Goal: Transaction & Acquisition: Purchase product/service

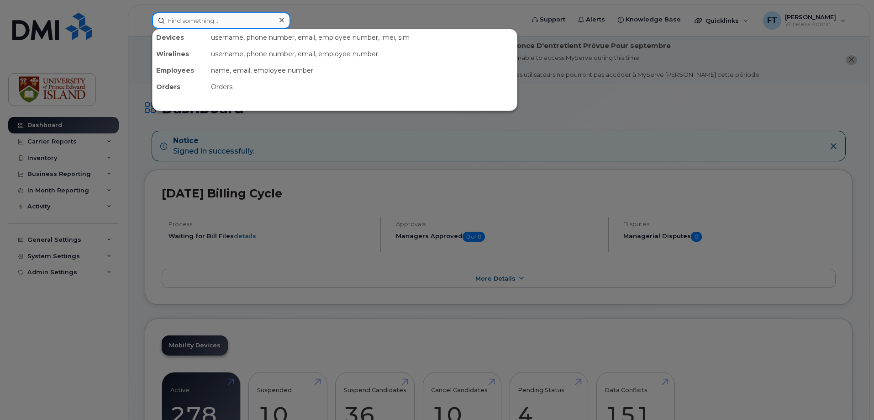
click at [197, 17] on input at bounding box center [221, 20] width 138 height 16
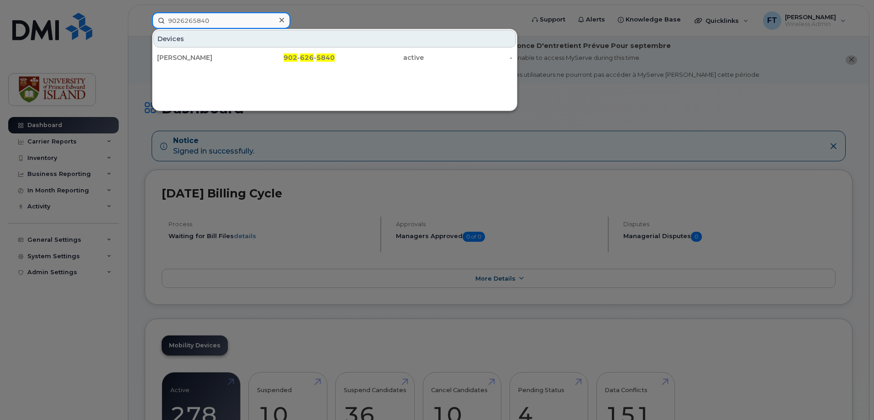
type input "9026265840"
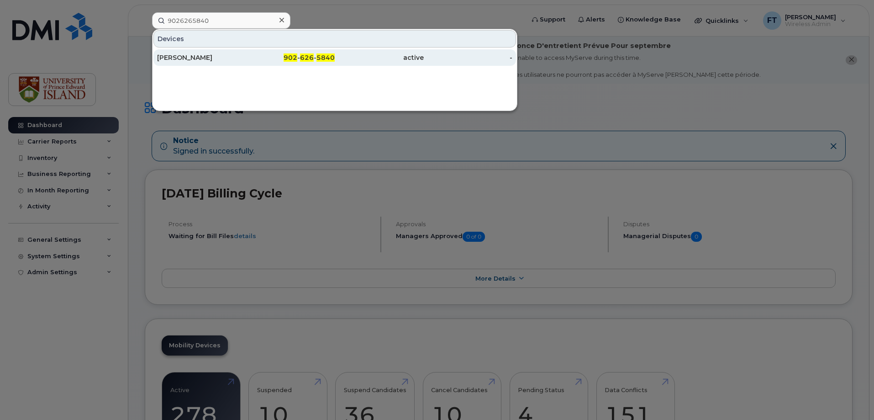
click at [205, 52] on div "[PERSON_NAME]" at bounding box center [201, 57] width 89 height 16
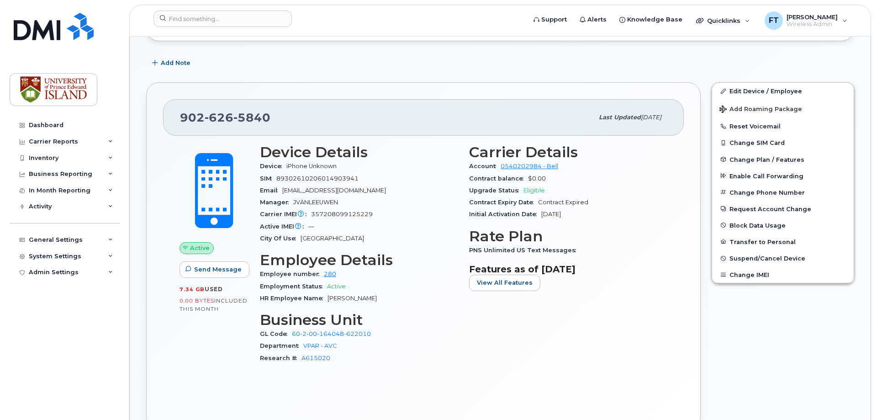
scroll to position [183, 0]
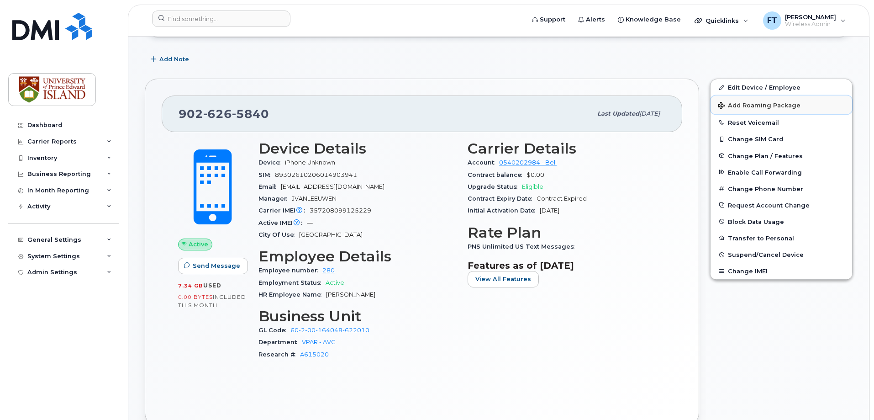
click at [747, 103] on span "Add Roaming Package" at bounding box center [759, 106] width 83 height 9
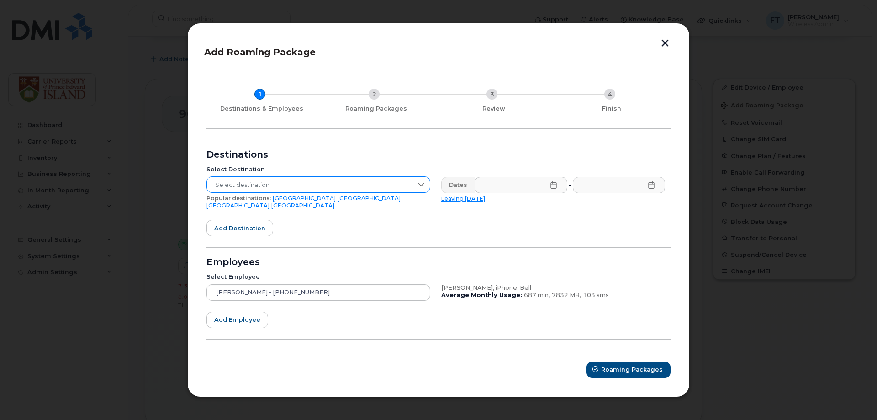
click at [421, 186] on icon at bounding box center [421, 185] width 6 height 4
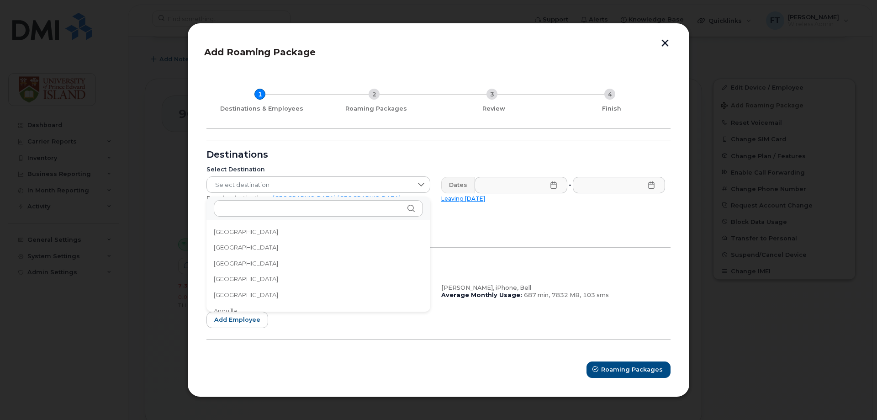
click at [402, 165] on div "Select Destination Select destination Popular destinations: [GEOGRAPHIC_DATA] […" at bounding box center [318, 187] width 235 height 54
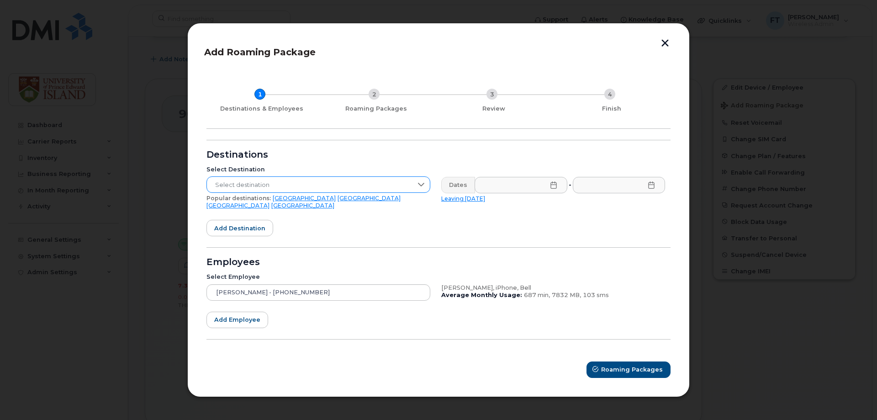
click at [414, 186] on div at bounding box center [420, 185] width 17 height 16
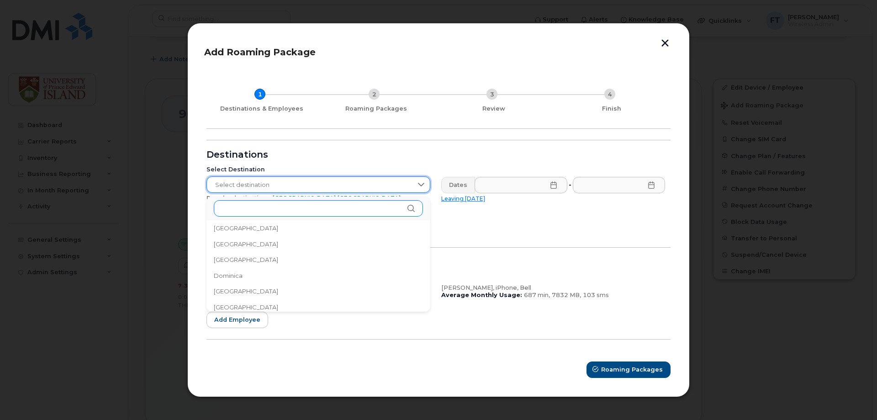
scroll to position [840, 0]
click at [313, 214] on input "text" at bounding box center [318, 208] width 209 height 16
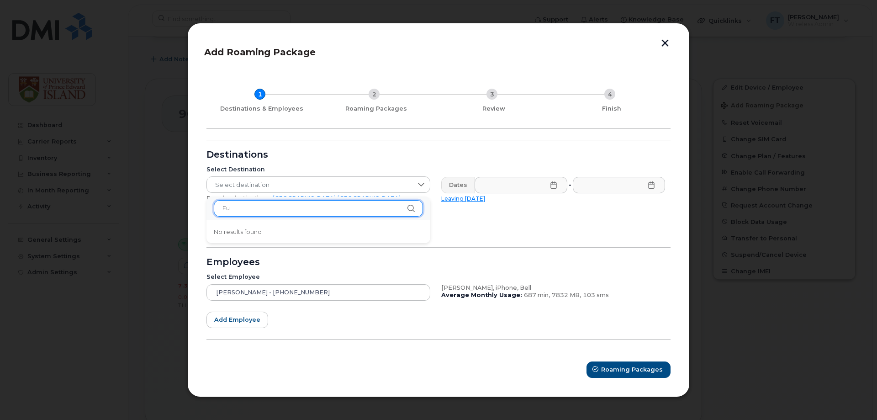
type input "E"
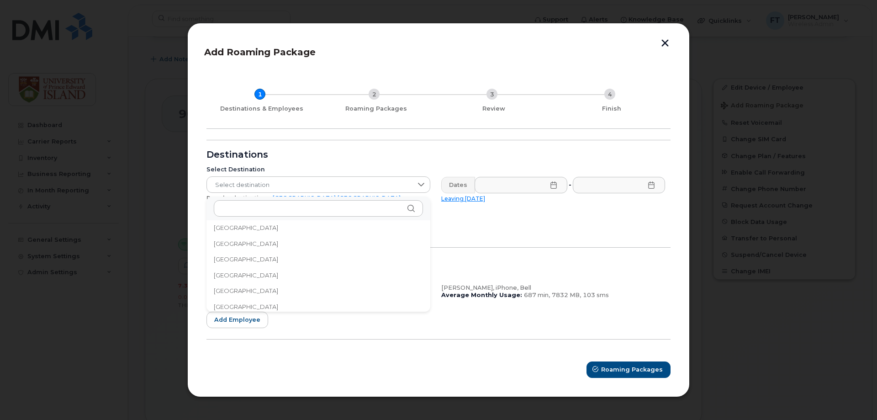
scroll to position [3167, 0]
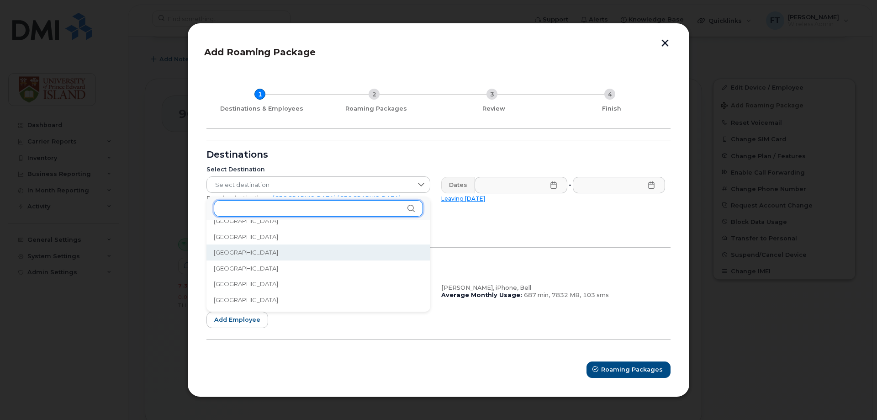
click at [240, 210] on input "text" at bounding box center [318, 208] width 209 height 16
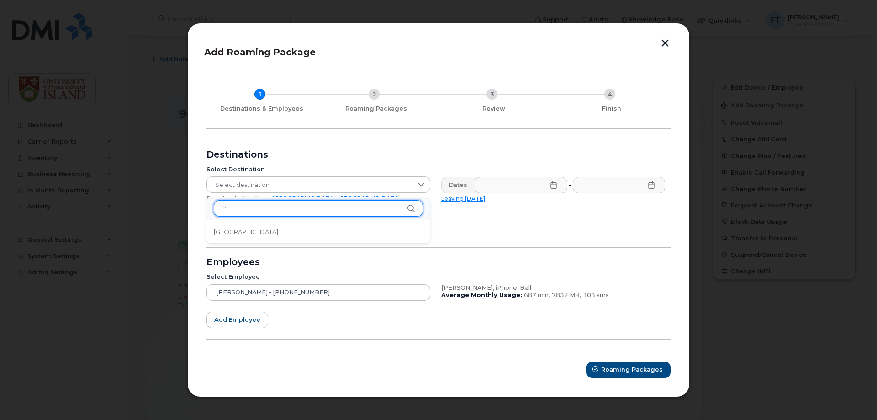
type input "f"
type input "E"
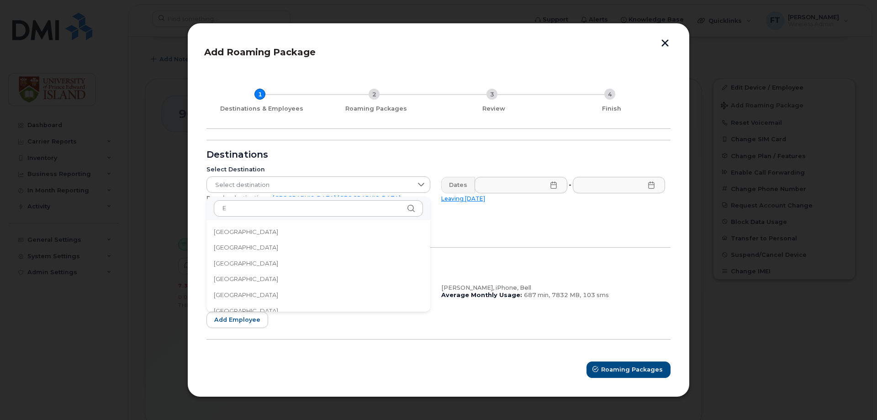
click at [243, 238] on li "[GEOGRAPHIC_DATA]" at bounding box center [318, 232] width 224 height 16
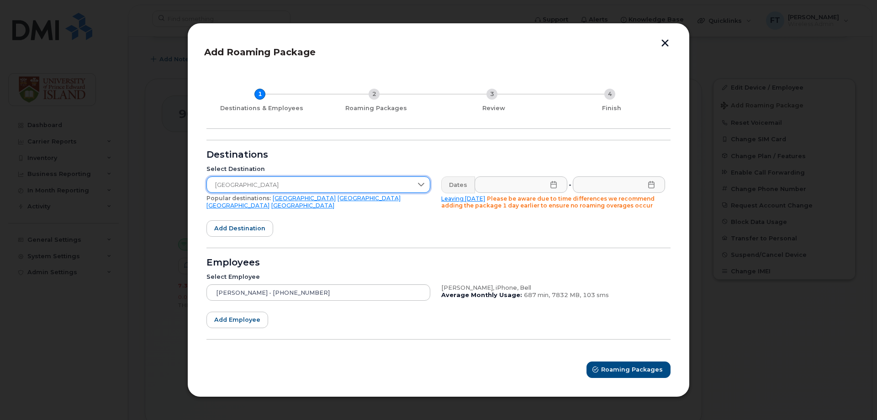
click at [317, 182] on span "[GEOGRAPHIC_DATA]" at bounding box center [309, 185] width 205 height 16
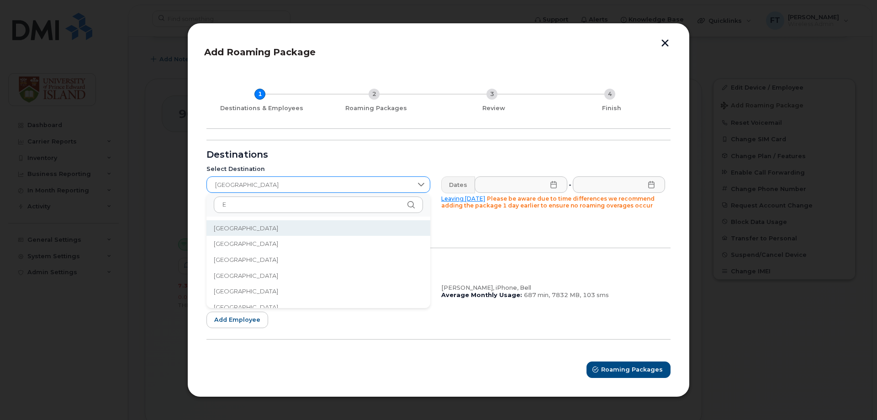
click at [420, 182] on icon at bounding box center [420, 184] width 7 height 7
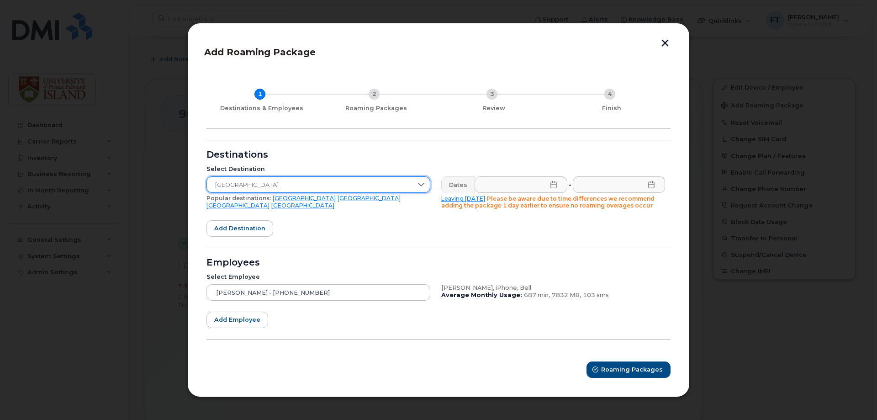
click at [662, 43] on button "button" at bounding box center [665, 44] width 14 height 10
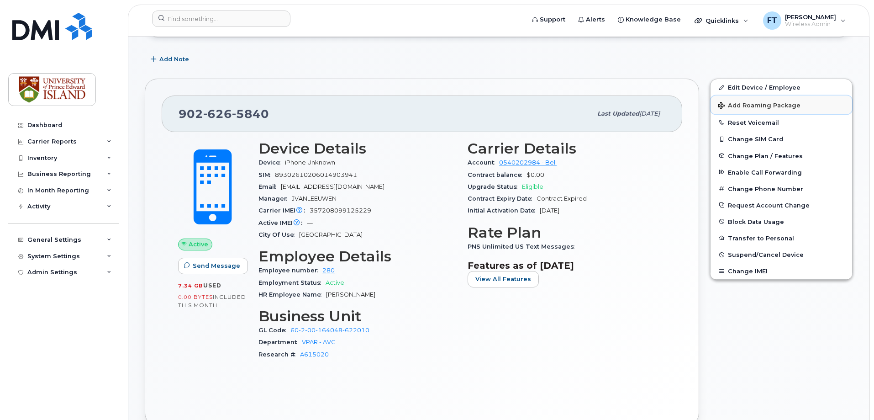
click at [732, 105] on span "Add Roaming Package" at bounding box center [759, 106] width 83 height 9
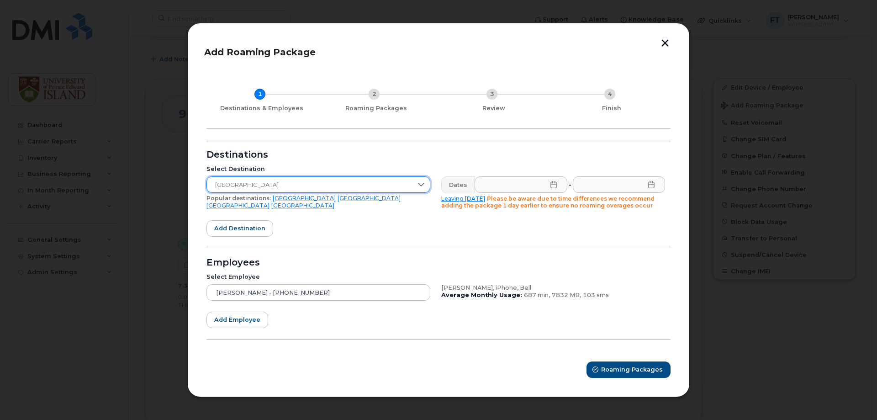
click at [409, 184] on span "[GEOGRAPHIC_DATA]" at bounding box center [309, 185] width 205 height 16
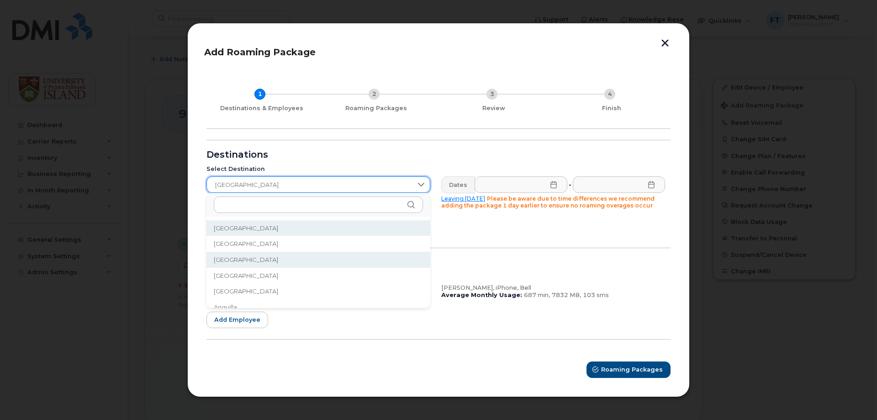
click at [285, 164] on div "Select Destination [GEOGRAPHIC_DATA] Popular destinations: [GEOGRAPHIC_DATA] [G…" at bounding box center [318, 187] width 235 height 55
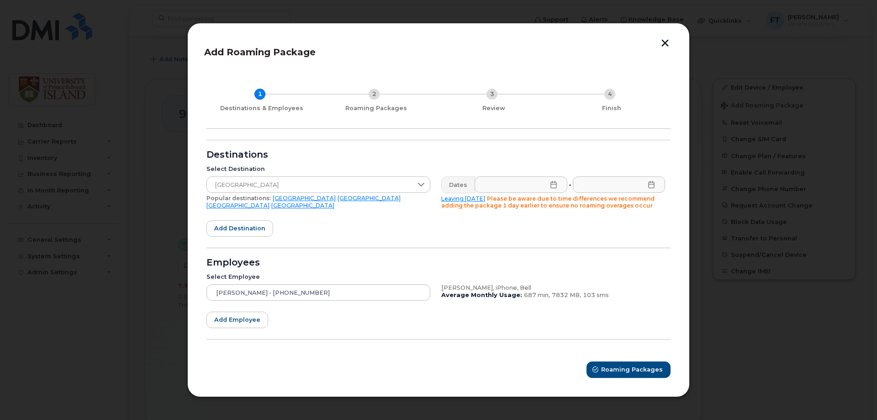
click at [269, 202] on link "[GEOGRAPHIC_DATA]" at bounding box center [237, 205] width 63 height 7
click at [303, 182] on span "[GEOGRAPHIC_DATA]" at bounding box center [309, 185] width 205 height 16
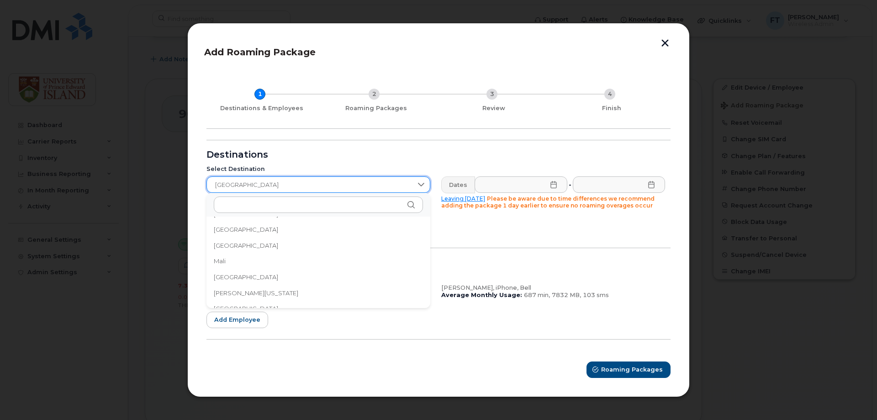
scroll to position [1906, 0]
click at [287, 149] on form "Destinations Select Destination [GEOGRAPHIC_DATA] Popular destinations: [GEOGRA…" at bounding box center [438, 259] width 464 height 238
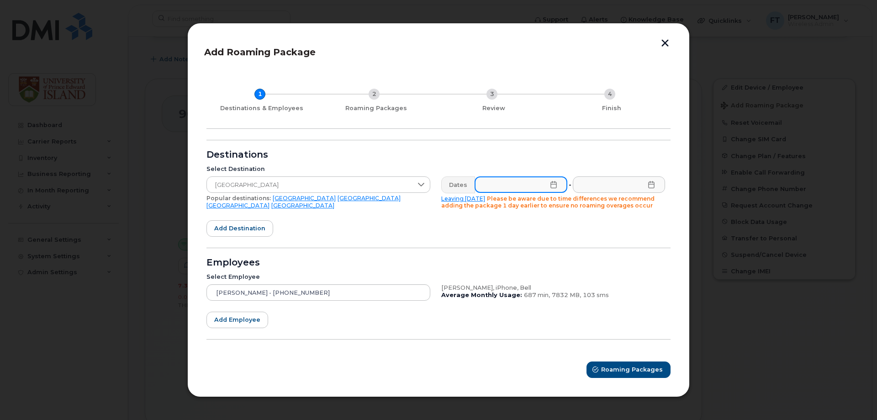
click at [515, 189] on input "text" at bounding box center [520, 184] width 93 height 16
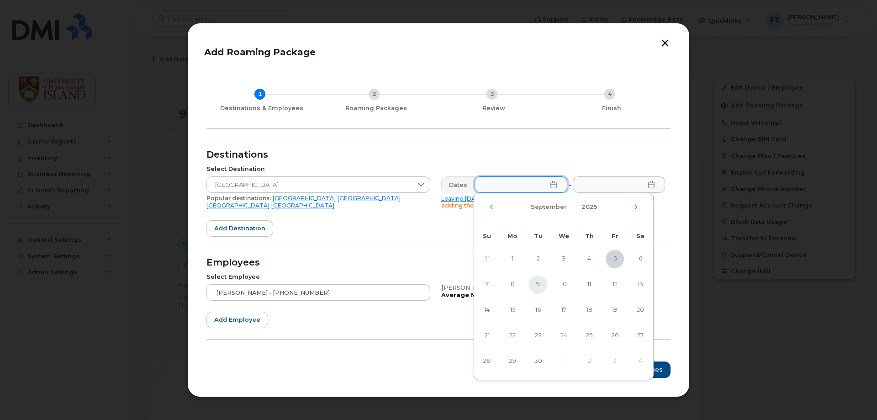
click at [542, 284] on span "9" at bounding box center [538, 284] width 18 height 18
type input "[DATE]"
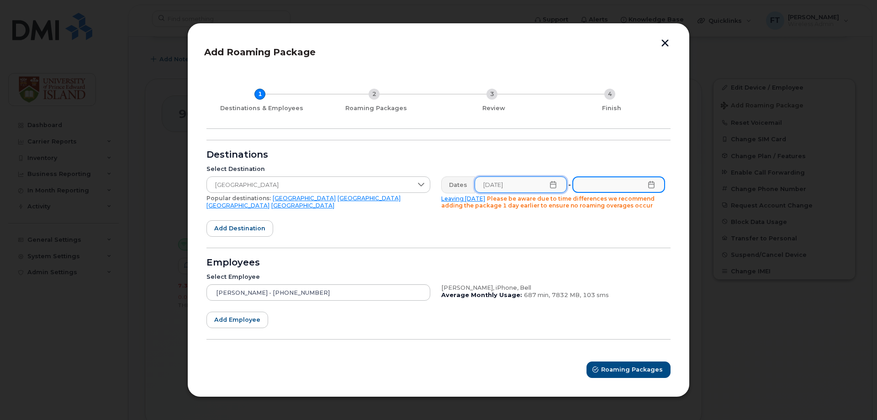
click at [629, 188] on input "text" at bounding box center [618, 184] width 93 height 16
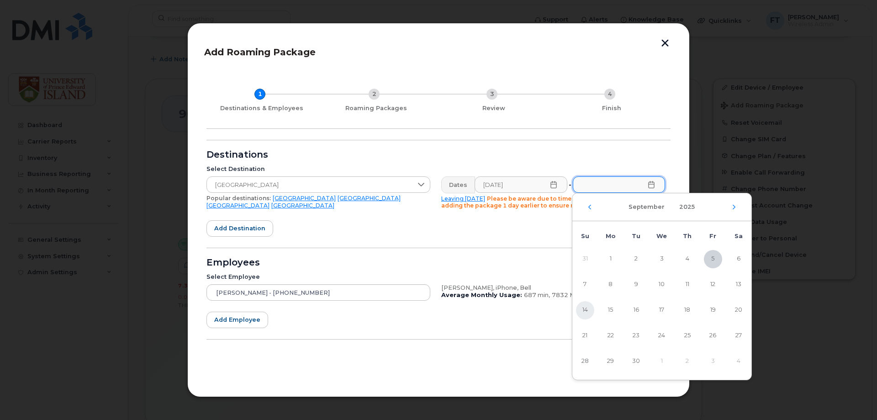
click at [588, 309] on span "14" at bounding box center [585, 310] width 18 height 18
type input "[DATE]"
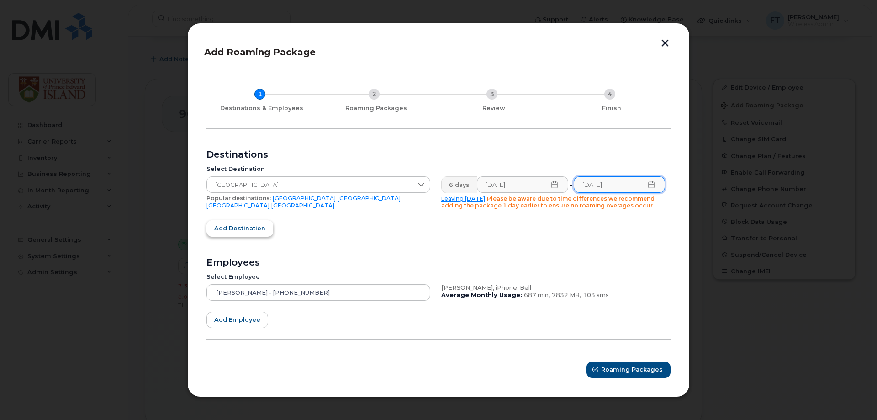
click at [236, 229] on span "Add destination" at bounding box center [239, 228] width 51 height 9
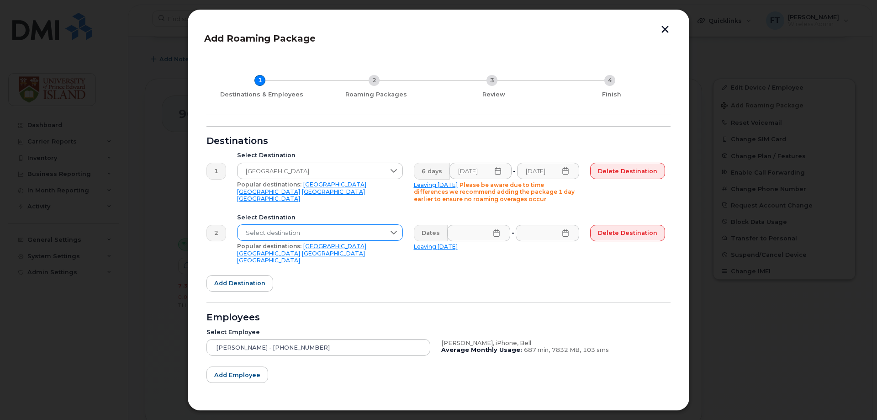
click at [376, 235] on span "Select destination" at bounding box center [310, 233] width 147 height 16
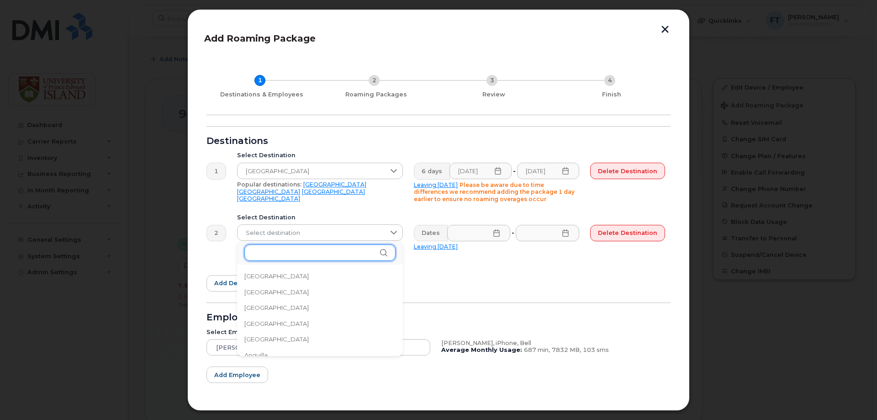
click at [303, 249] on input "text" at bounding box center [319, 252] width 151 height 16
type input "fra"
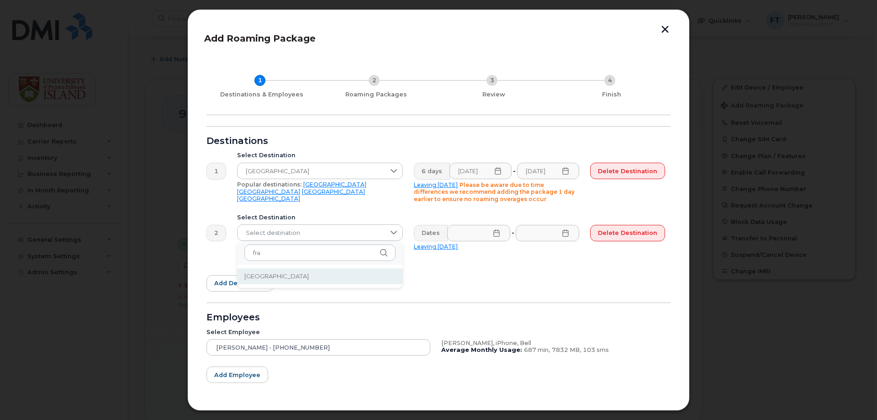
click at [251, 276] on span "[GEOGRAPHIC_DATA]" at bounding box center [276, 276] width 64 height 9
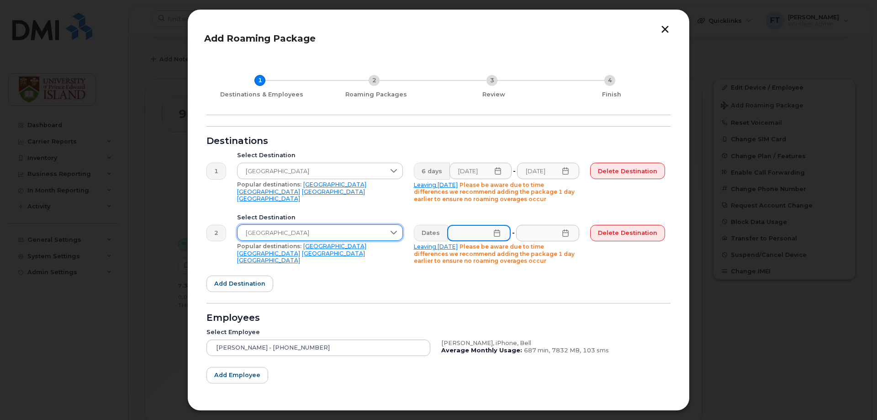
click at [473, 236] on input "text" at bounding box center [478, 233] width 63 height 16
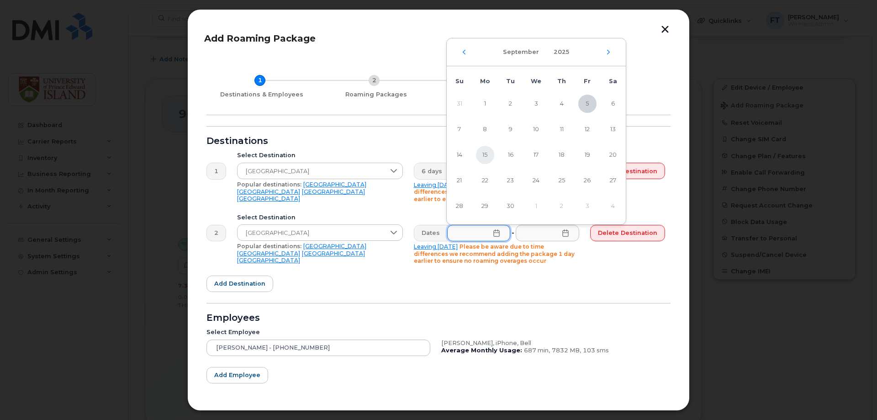
click at [478, 158] on span "15" at bounding box center [485, 155] width 18 height 18
type input "[DATE]"
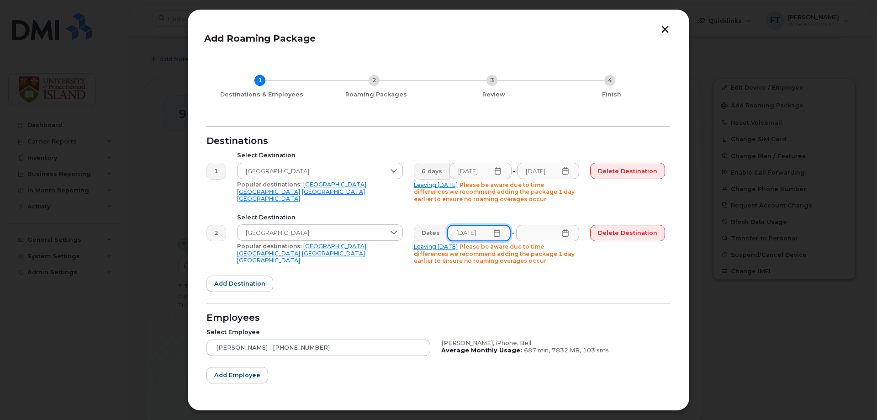
scroll to position [0, 0]
click at [550, 232] on input "text" at bounding box center [546, 233] width 63 height 16
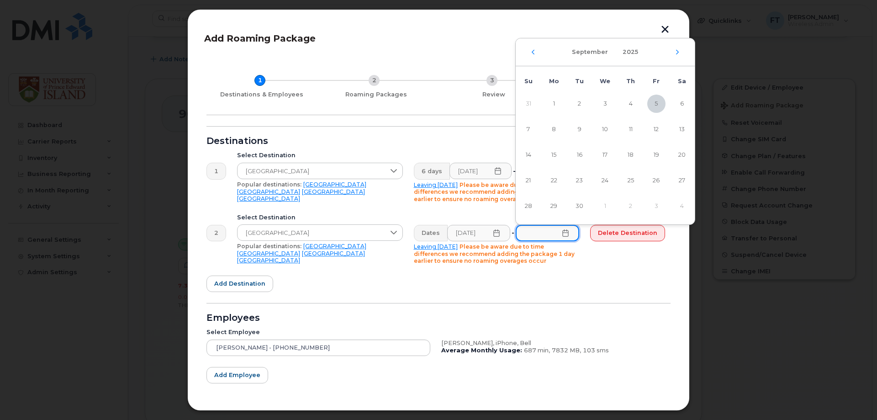
scroll to position [0, 0]
click at [677, 155] on span "20" at bounding box center [682, 155] width 18 height 18
type input "[DATE]"
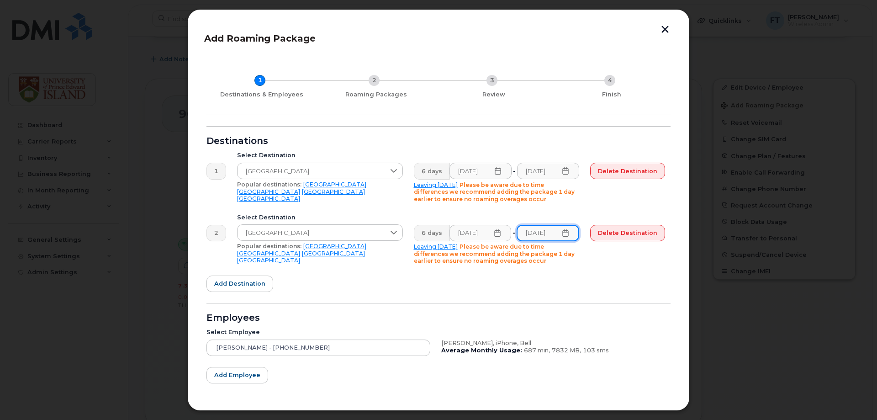
scroll to position [0, 3]
click at [394, 284] on form "Destinations 1 Select Destination [GEOGRAPHIC_DATA] Popular destinations: [GEOG…" at bounding box center [438, 279] width 464 height 307
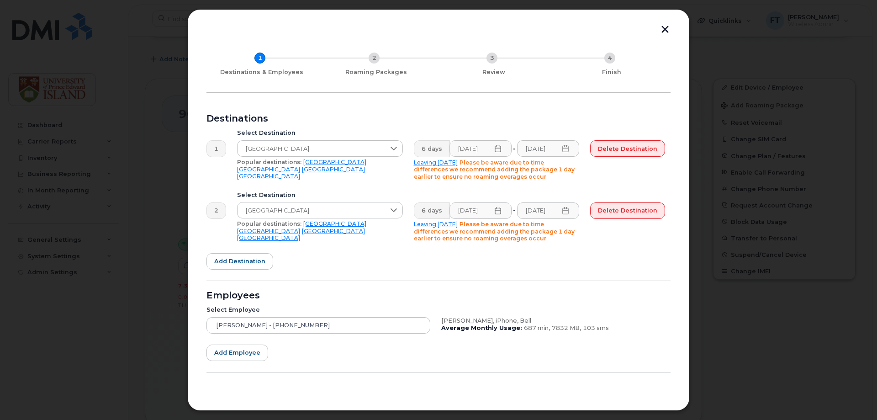
scroll to position [42, 0]
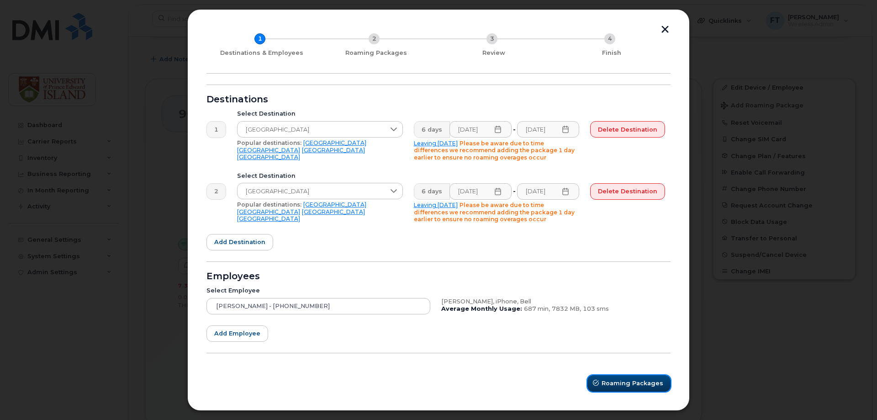
click at [618, 382] on span "Roaming Packages" at bounding box center [632, 382] width 62 height 9
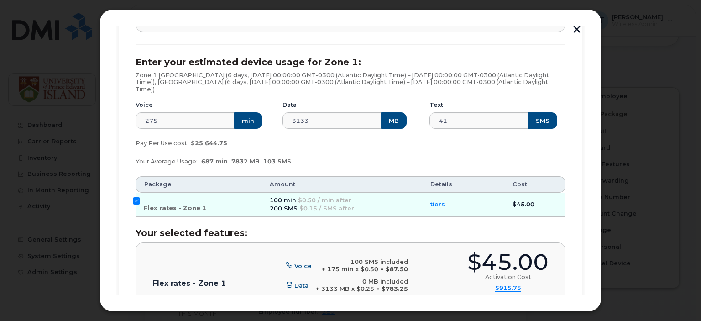
scroll to position [414, 0]
